Goal: Task Accomplishment & Management: Use online tool/utility

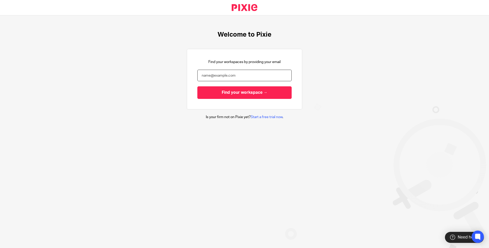
click at [230, 75] on input "email" at bounding box center [245, 76] width 94 height 12
click at [234, 94] on input "Find your workspace →" at bounding box center [245, 92] width 94 height 13
click at [222, 74] on input "Sachdevs" at bounding box center [245, 76] width 94 height 12
type input "S"
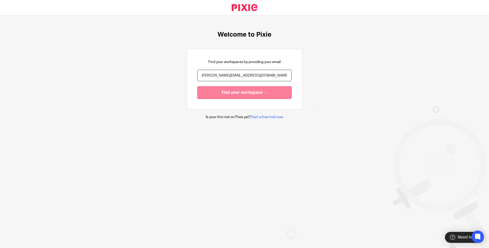
type input "shammi@sachdevs-ca.com"
click at [235, 94] on input "Find your workspace →" at bounding box center [245, 92] width 94 height 13
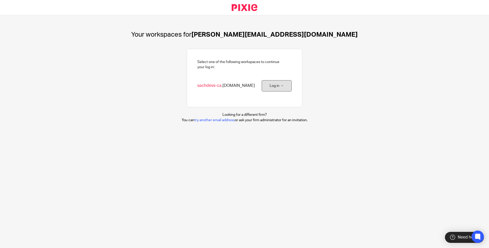
click at [272, 84] on link "Log in →" at bounding box center [277, 86] width 30 height 12
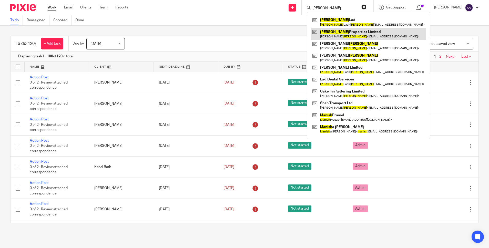
type input "Manesh"
click at [343, 31] on link at bounding box center [368, 34] width 115 height 12
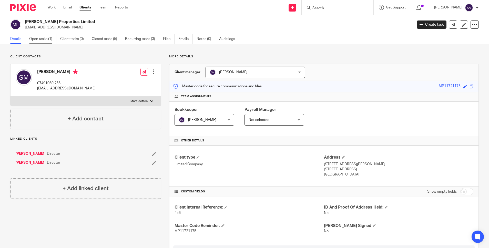
click at [38, 38] on link "Open tasks (1)" at bounding box center [42, 39] width 27 height 10
click at [470, 86] on span at bounding box center [472, 87] width 4 height 4
click at [35, 37] on link "Open tasks (1)" at bounding box center [42, 39] width 27 height 10
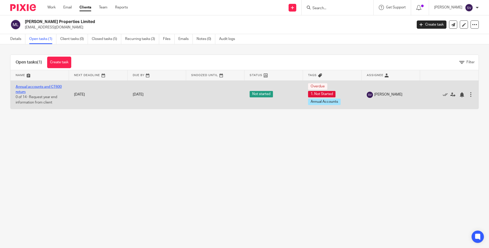
click at [41, 86] on link "Annual accounts and CT600 return" at bounding box center [39, 89] width 46 height 9
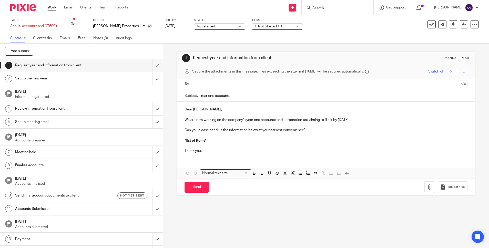
click at [125, 71] on link "1 Request year end information from client" at bounding box center [76, 65] width 152 height 13
click at [128, 86] on link "[DATE] Information gathered" at bounding box center [81, 93] width 163 height 17
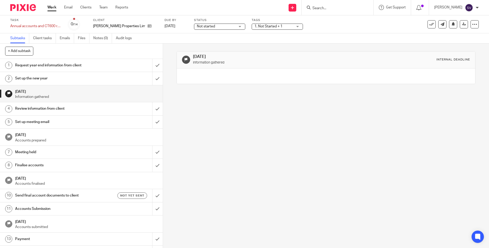
click at [125, 111] on div "Review information from client" at bounding box center [81, 109] width 132 height 8
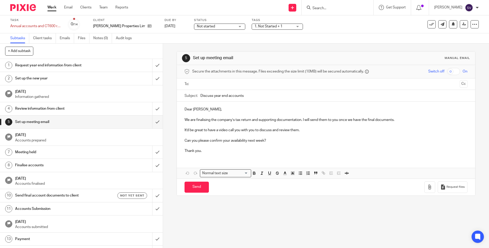
click at [132, 143] on p "Accounts prepared" at bounding box center [86, 140] width 143 height 5
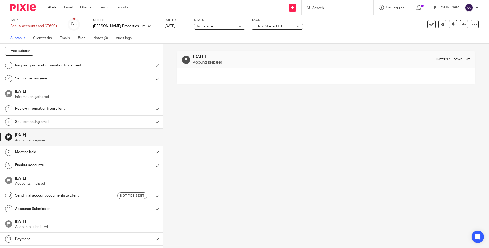
click at [134, 176] on h1 "[DATE]" at bounding box center [86, 178] width 143 height 6
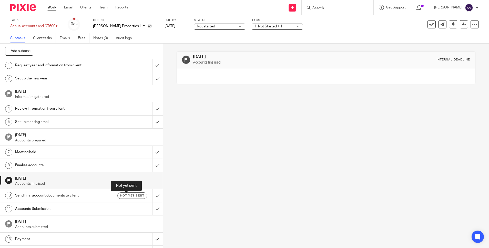
click at [125, 196] on span "Not yet sent" at bounding box center [132, 196] width 24 height 4
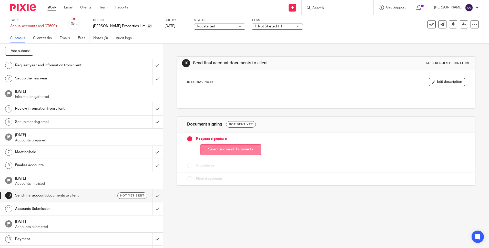
click at [228, 149] on button "Select and send documents" at bounding box center [230, 149] width 61 height 11
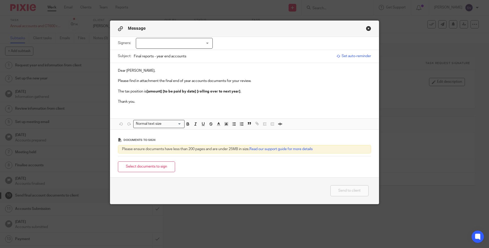
click at [252, 81] on p "Please find in attachment the final end of year accounts documents for your rev…" at bounding box center [244, 80] width 253 height 5
click at [276, 81] on p "Please find in attachment the final end of year accounts documents for your rev…" at bounding box center [244, 80] width 253 height 5
click at [238, 91] on p "The tax position is [amount] [to be paid by date] [rolling over to next year] ." at bounding box center [244, 91] width 253 height 5
click at [152, 166] on button "Select documents to sign" at bounding box center [146, 167] width 57 height 11
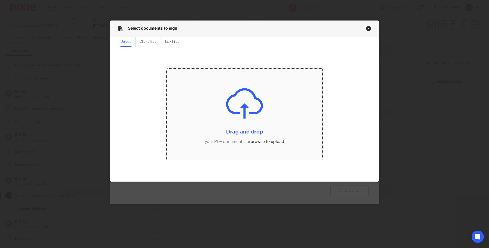
click at [235, 104] on input "file" at bounding box center [245, 115] width 156 height 92
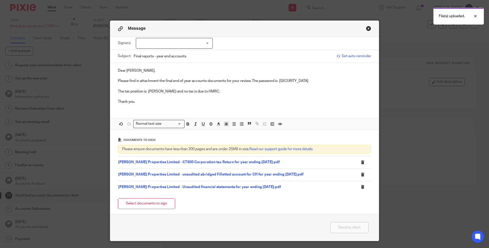
click at [205, 44] on div at bounding box center [174, 43] width 77 height 11
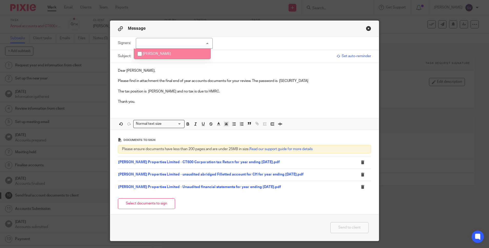
click at [140, 52] on input "checkbox" at bounding box center [140, 54] width 10 height 10
checkbox input "true"
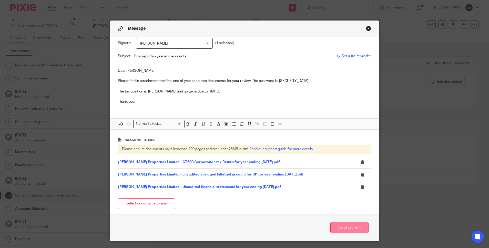
click at [349, 230] on button "Send to client" at bounding box center [350, 227] width 38 height 11
